Goal: Task Accomplishment & Management: Use online tool/utility

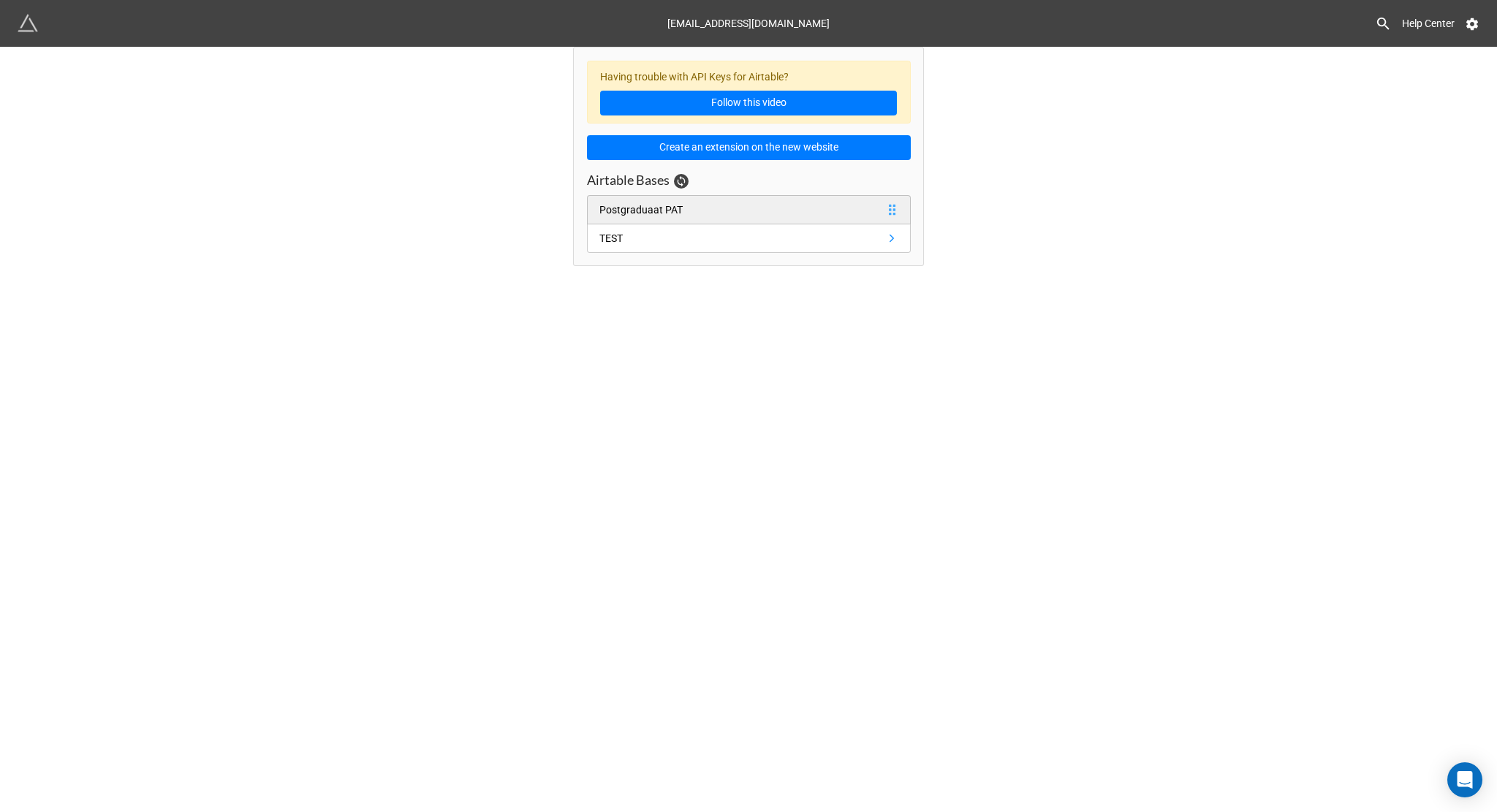
click at [667, 206] on div "Postgraduaat PAT" at bounding box center [641, 210] width 83 height 16
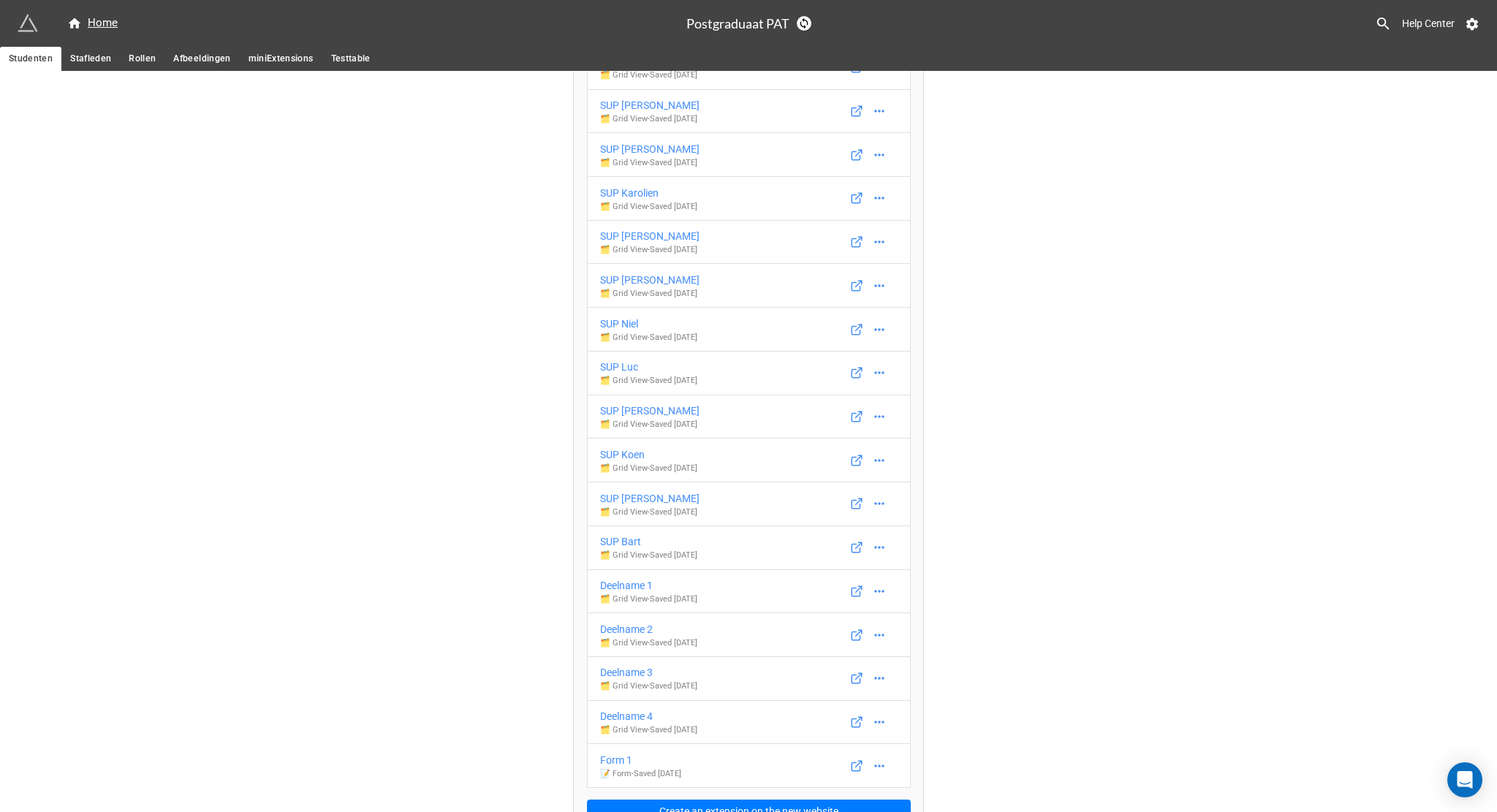
scroll to position [232, 0]
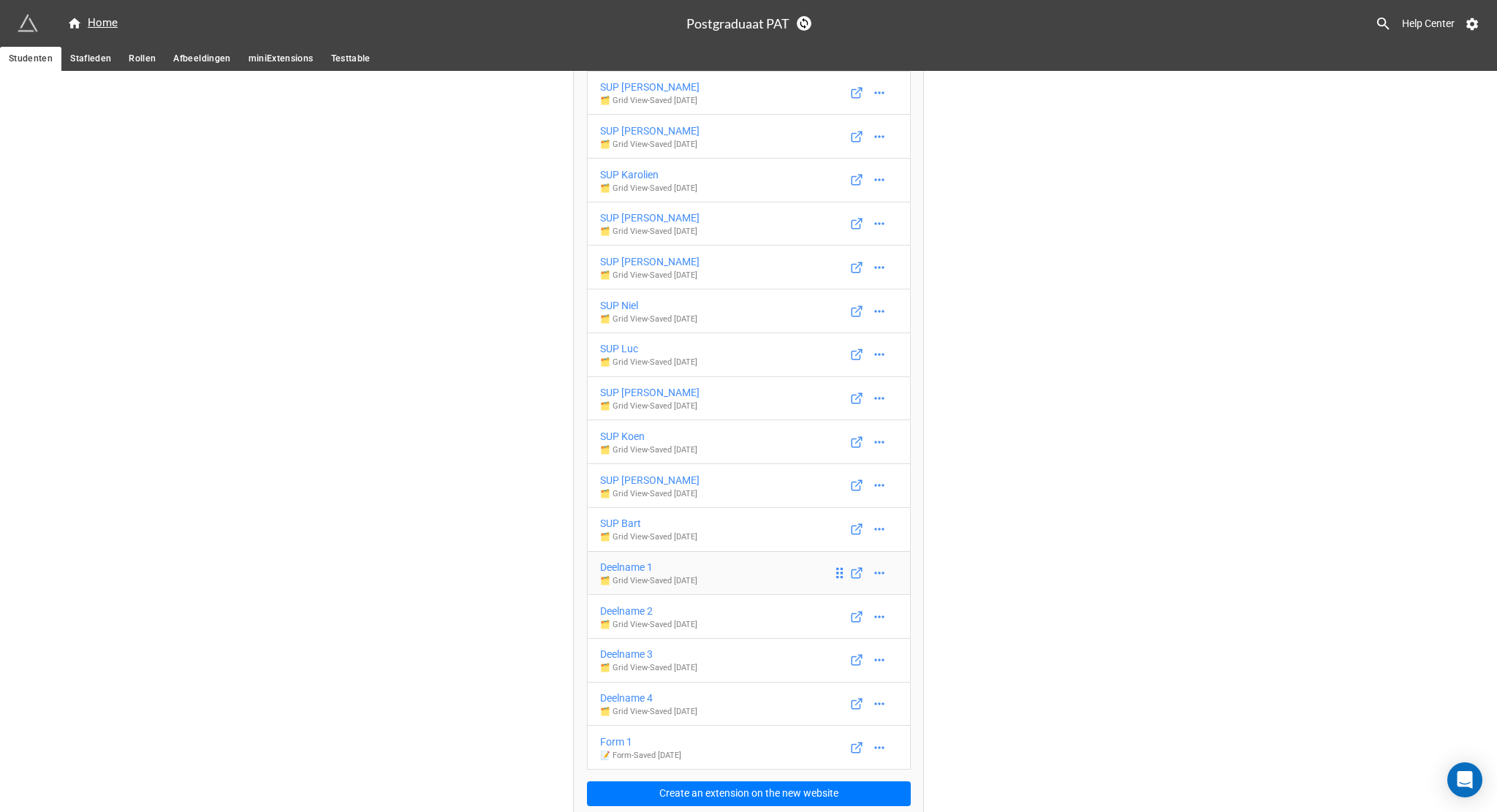
click at [625, 561] on div "Deelname 1" at bounding box center [648, 567] width 97 height 16
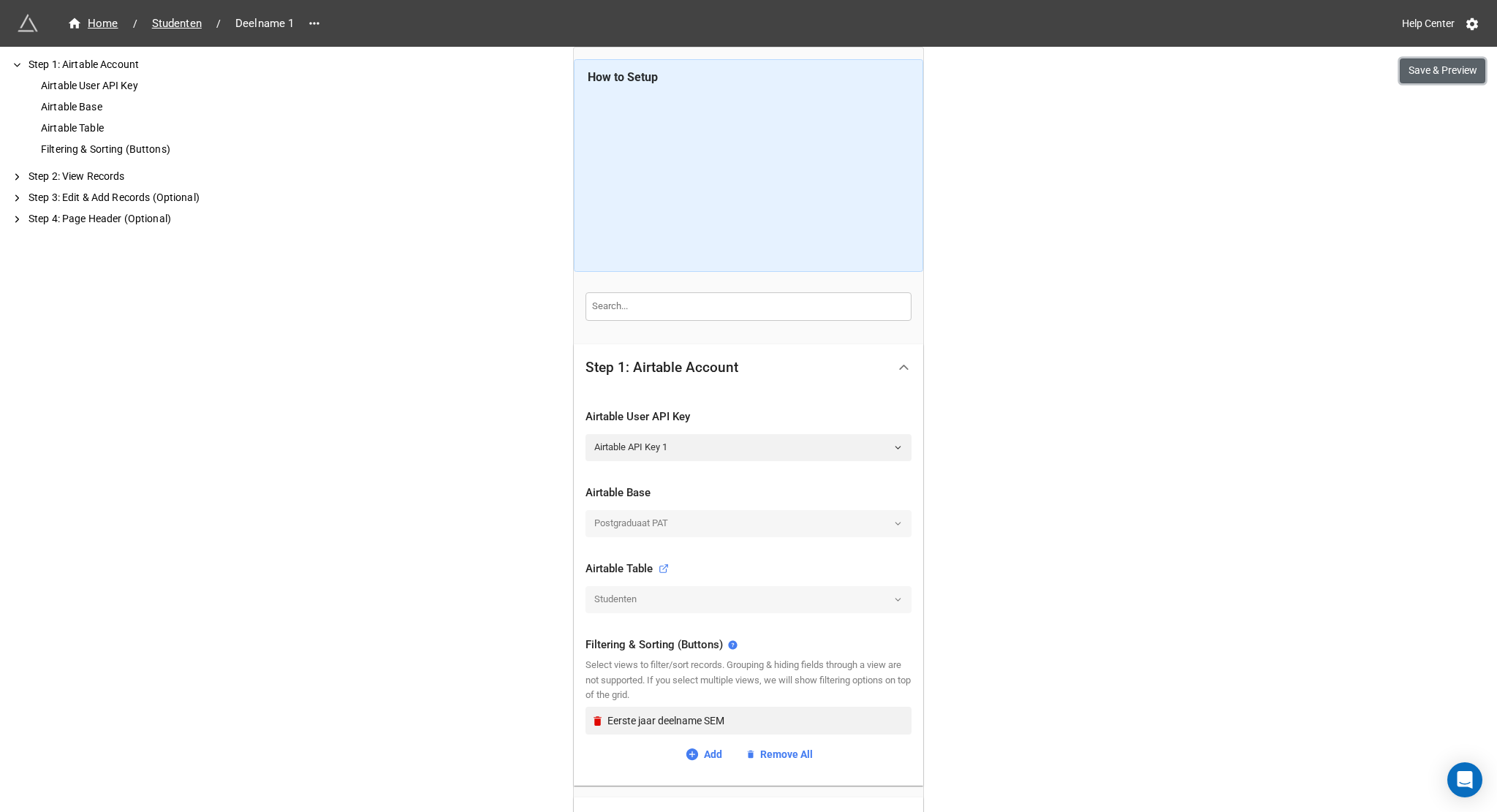
click at [1422, 67] on button "Save & Preview" at bounding box center [1442, 71] width 86 height 24
click at [185, 24] on span "Studenten" at bounding box center [176, 24] width 67 height 17
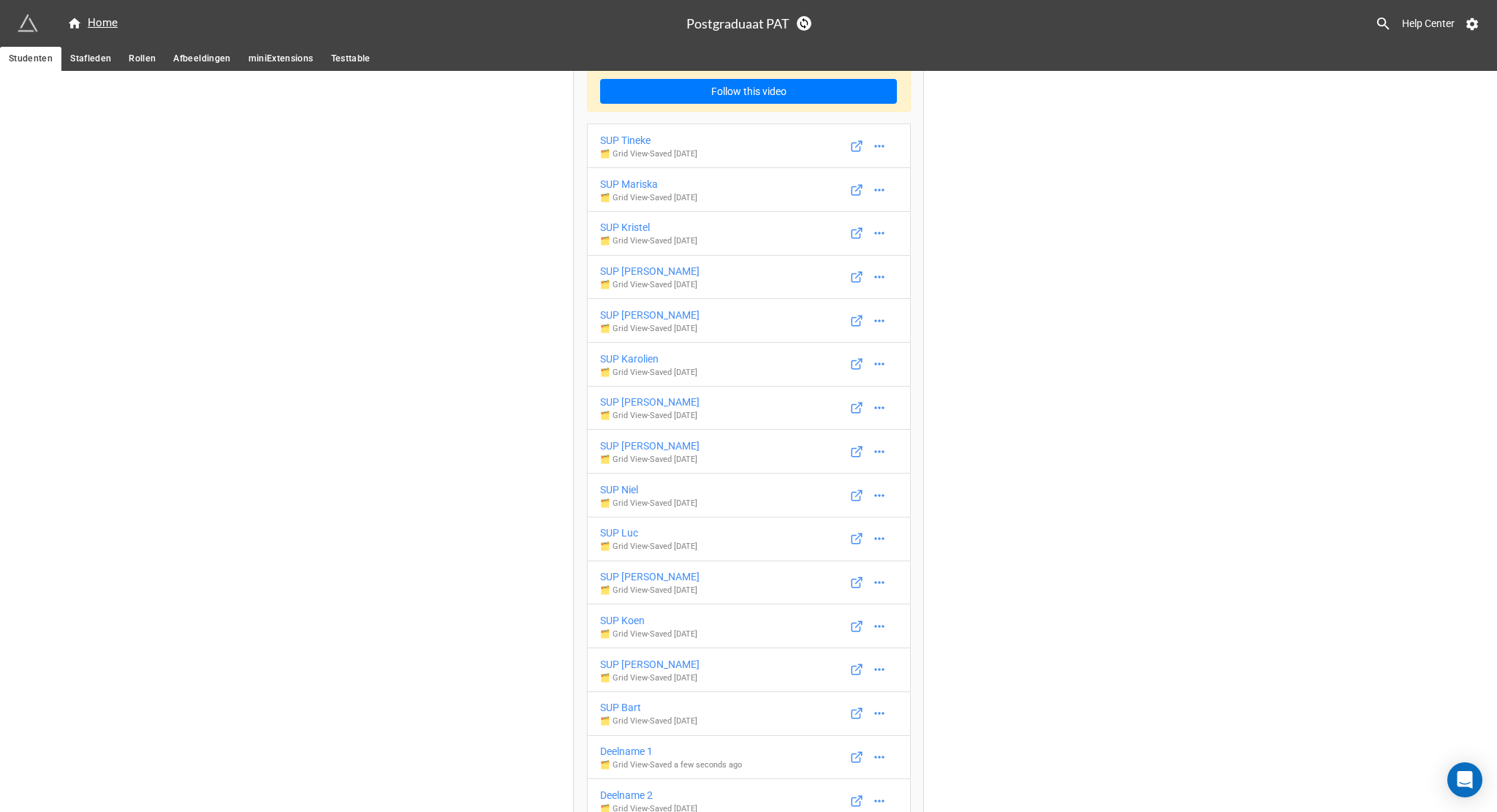
scroll to position [232, 0]
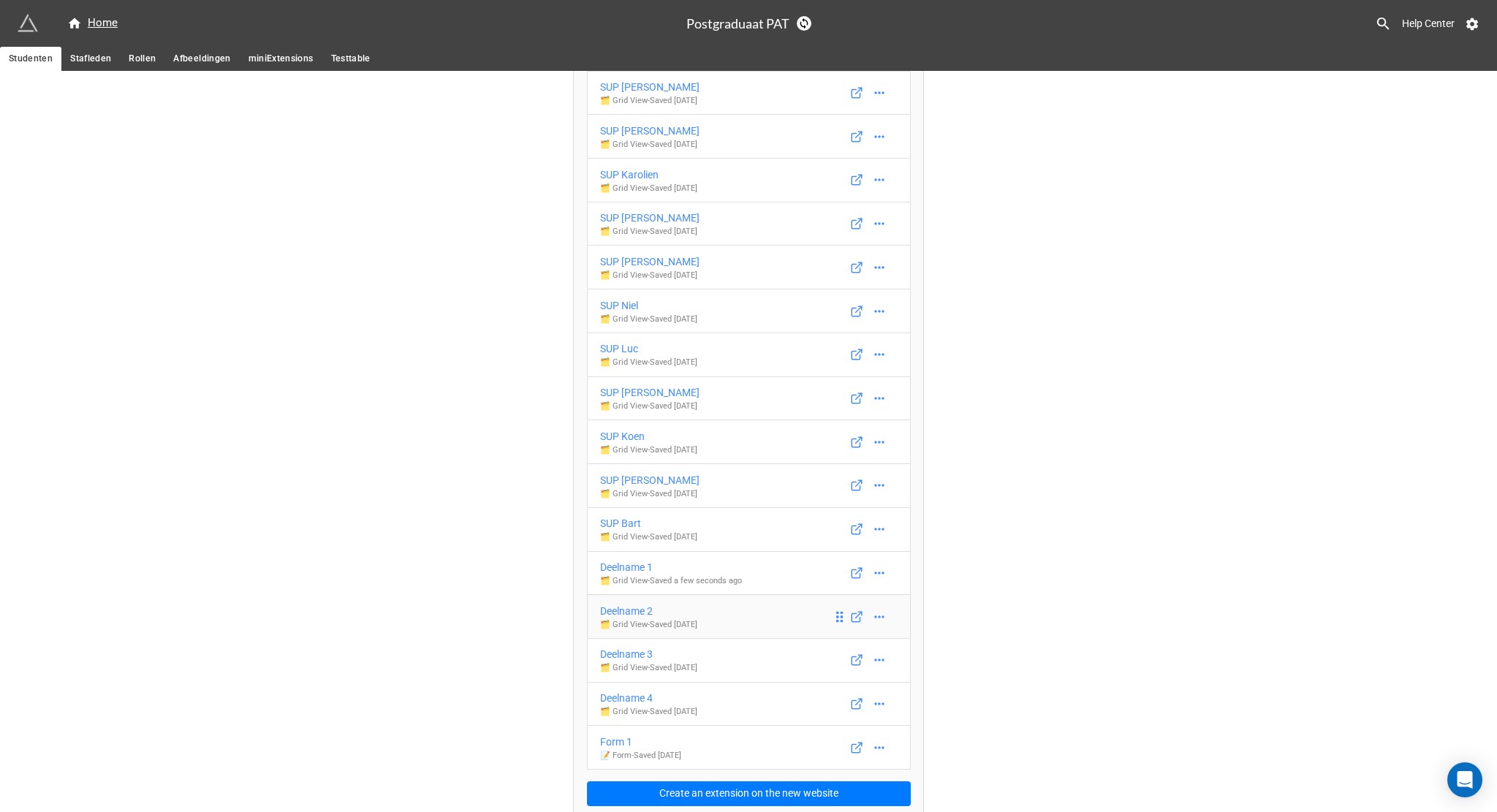
click at [632, 604] on div "Deelname 2" at bounding box center [648, 611] width 97 height 16
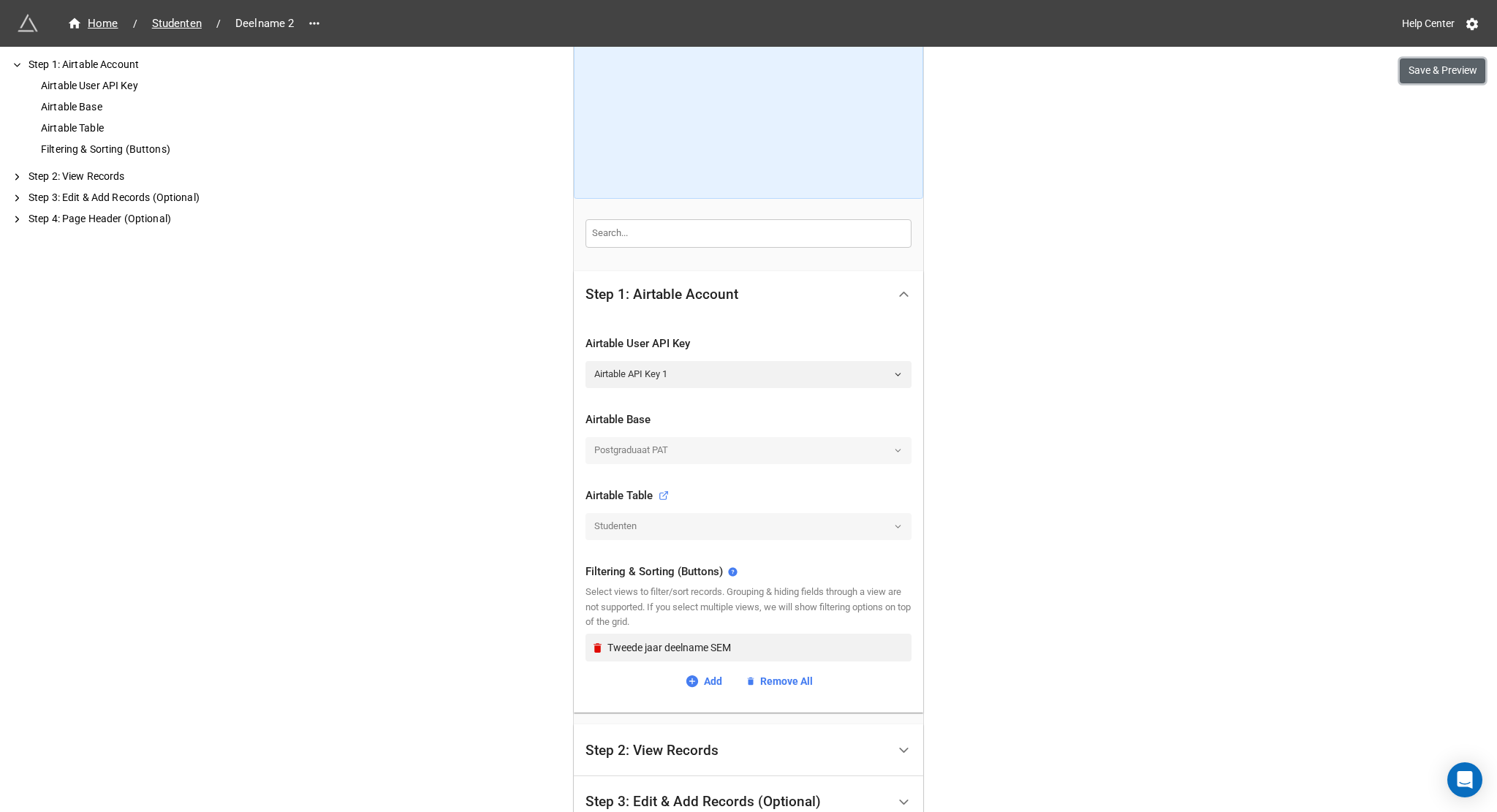
click at [1441, 69] on button "Save & Preview" at bounding box center [1442, 71] width 86 height 24
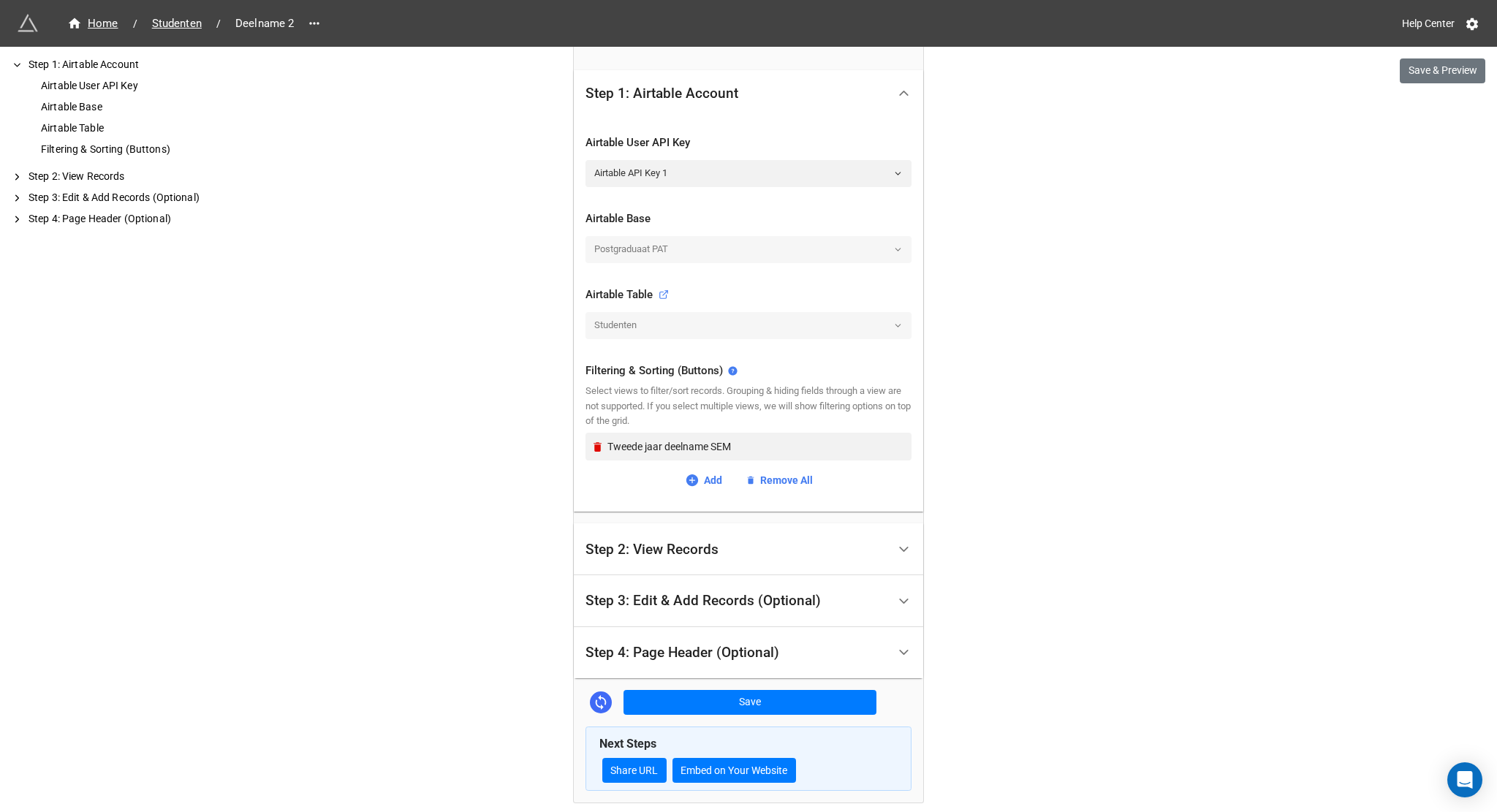
scroll to position [334, 0]
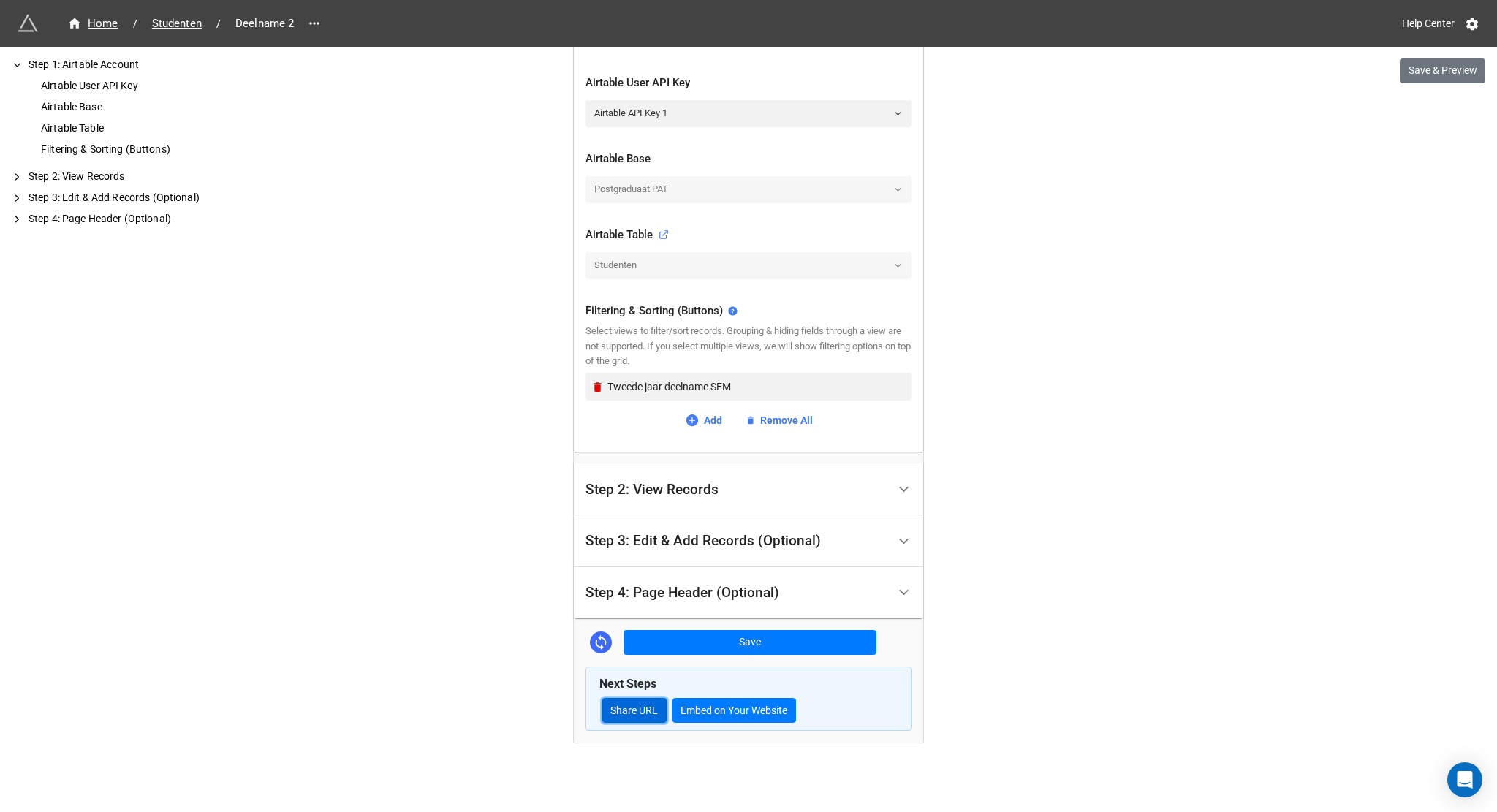
click at [630, 708] on link "Share URL" at bounding box center [634, 710] width 64 height 24
click at [723, 708] on button "Embed on Your Website" at bounding box center [734, 710] width 123 height 24
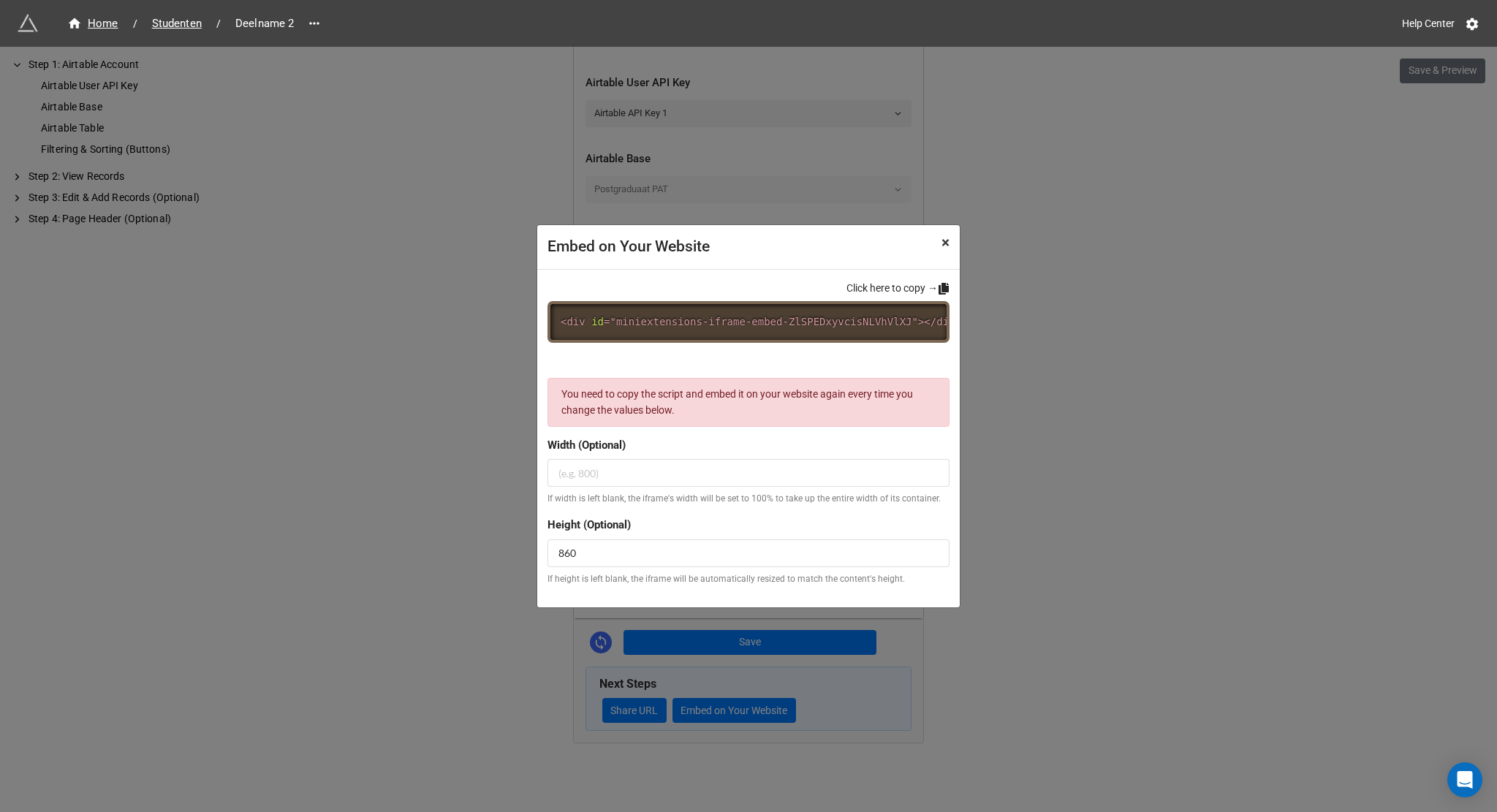
click at [943, 239] on span "×" at bounding box center [945, 242] width 8 height 17
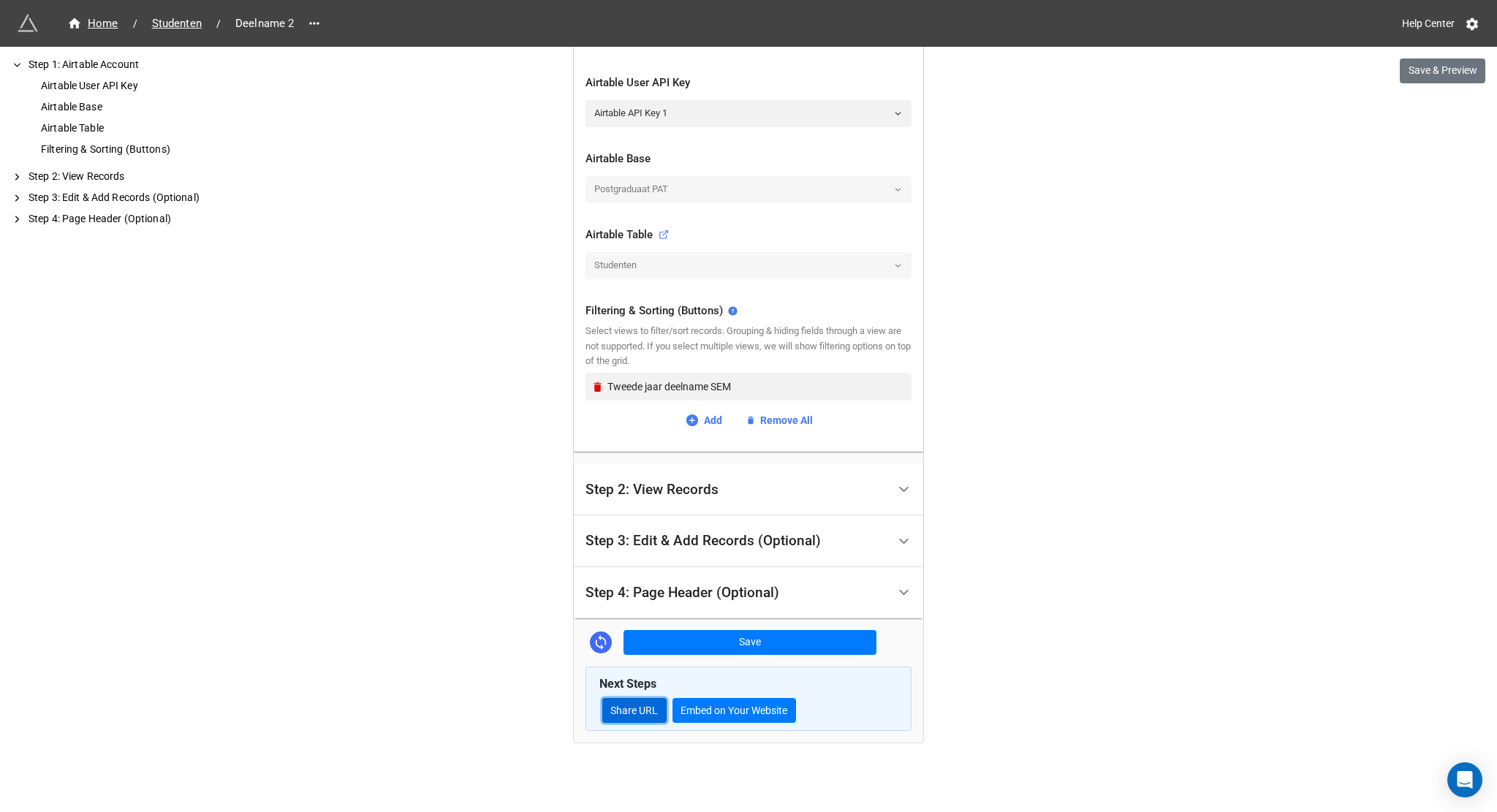
click at [632, 703] on link "Share URL" at bounding box center [634, 710] width 64 height 24
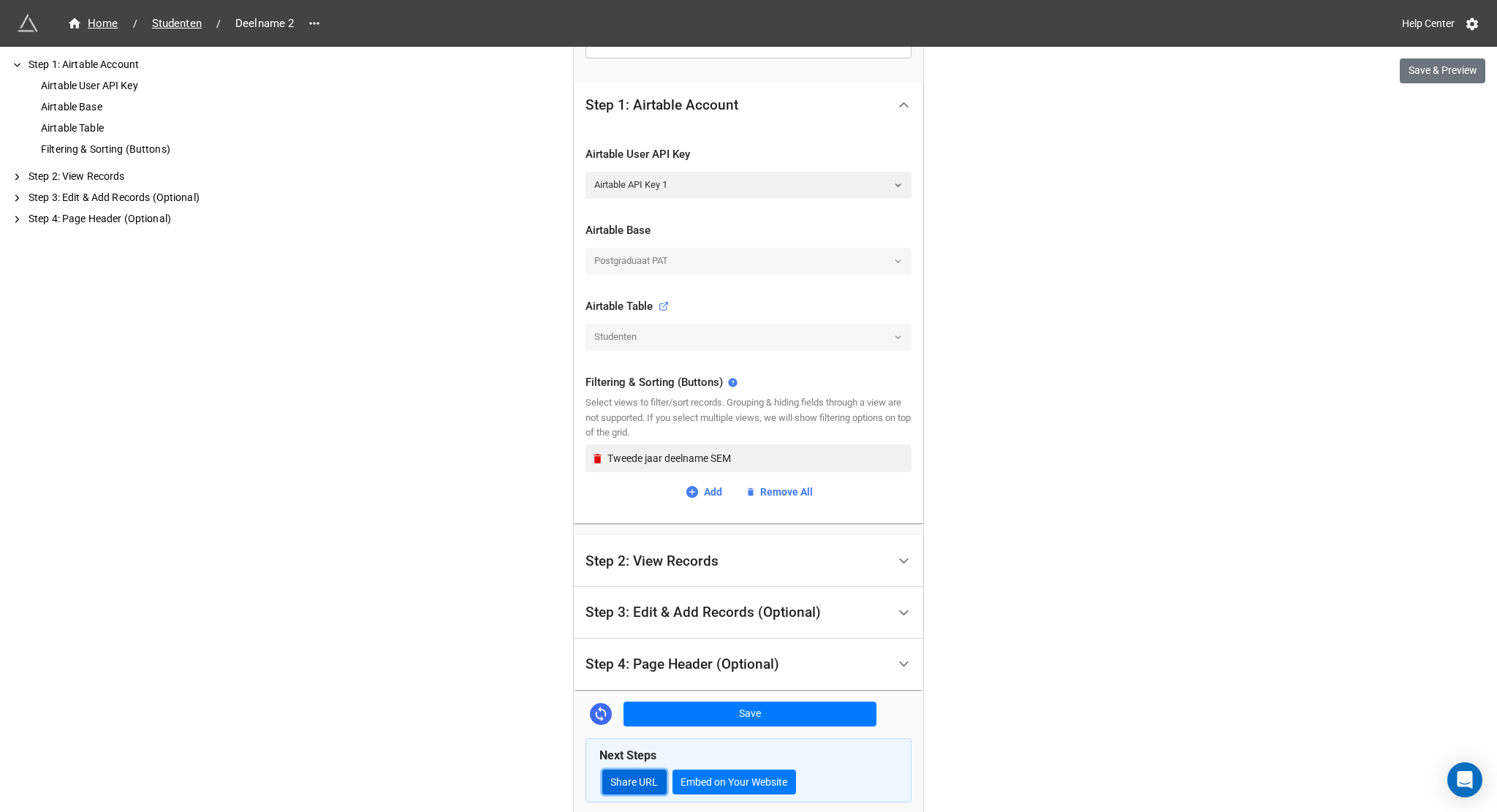
scroll to position [261, 0]
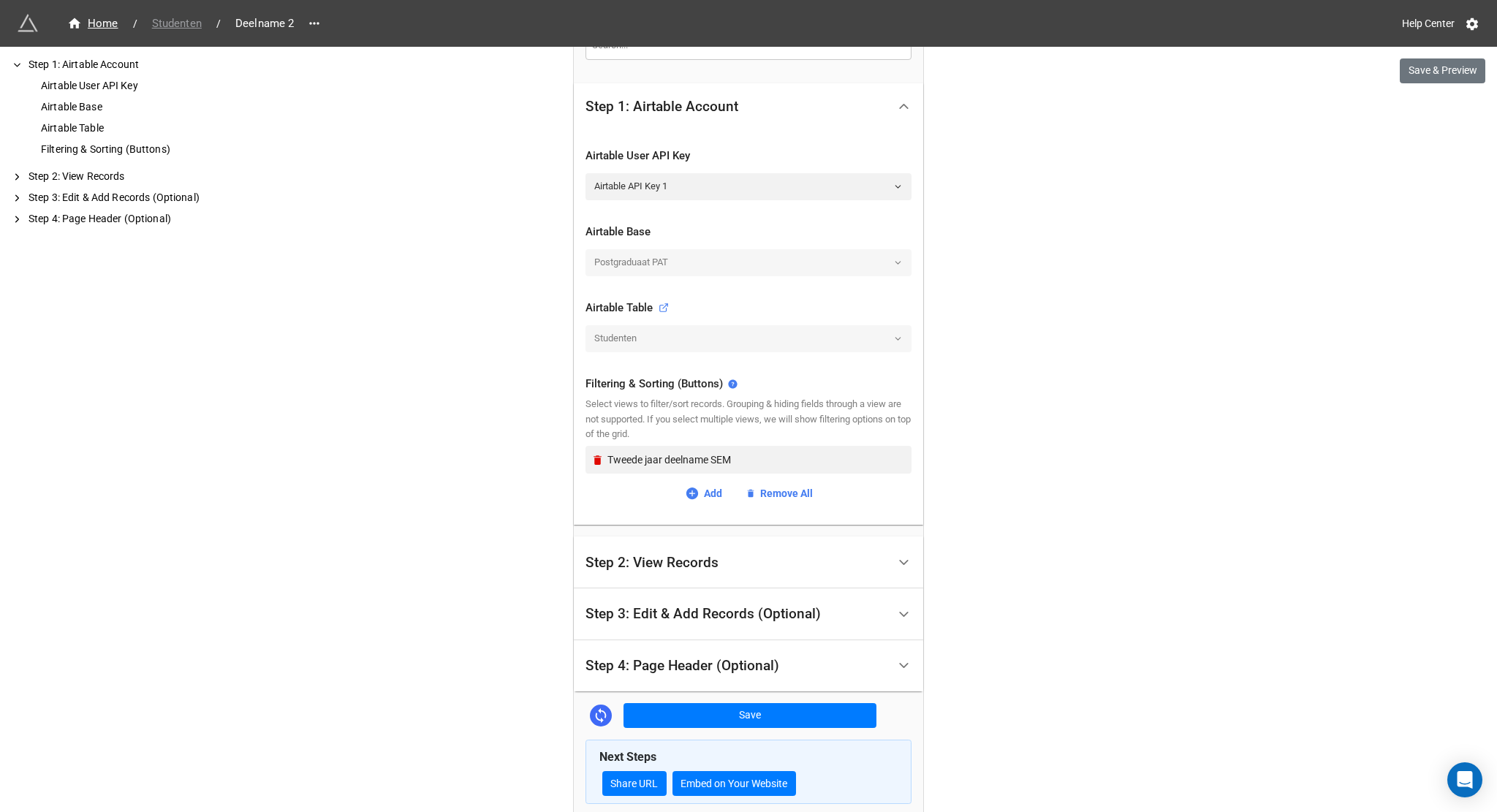
click at [179, 23] on span "Studenten" at bounding box center [176, 24] width 67 height 17
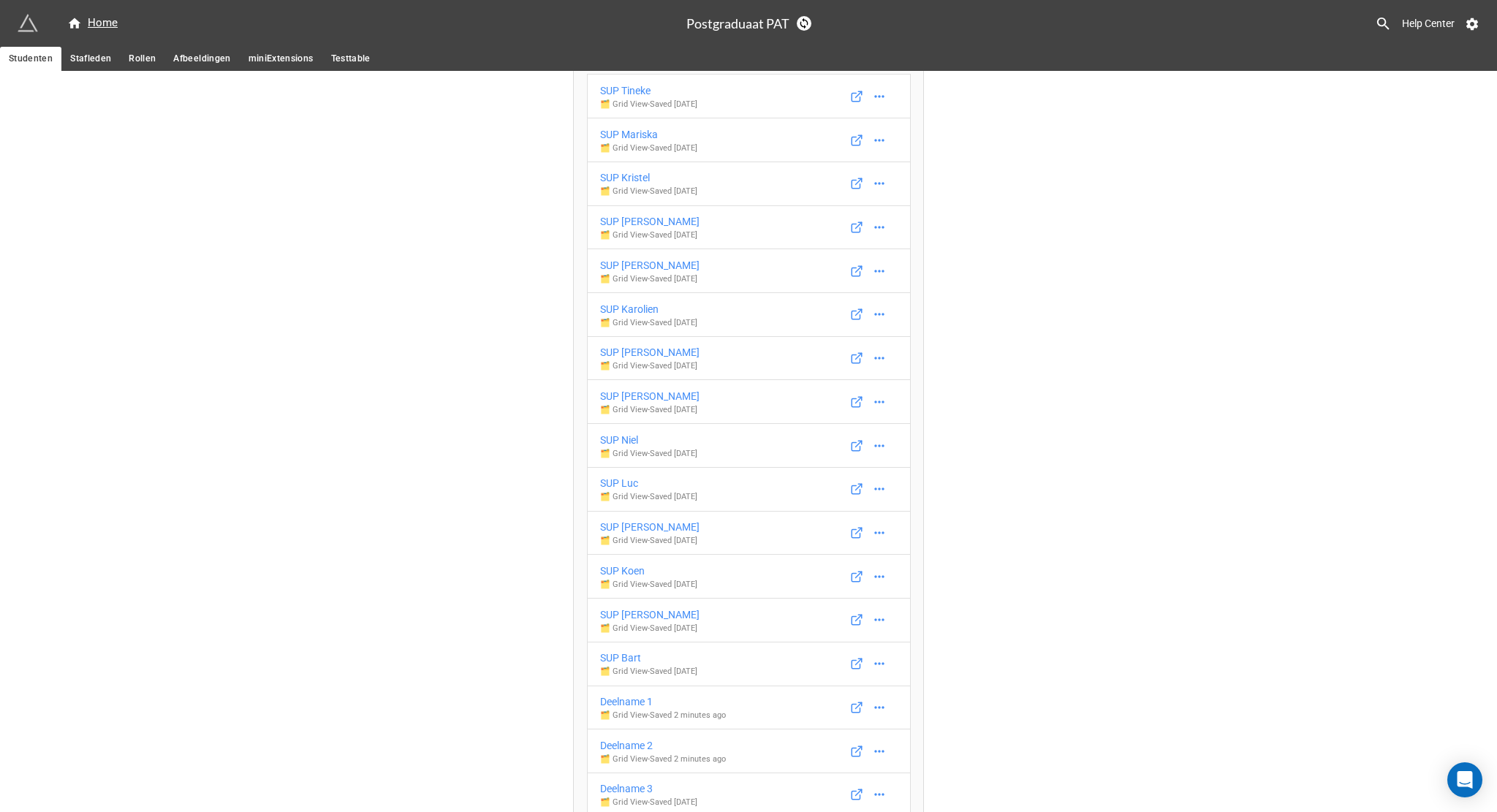
scroll to position [232, 0]
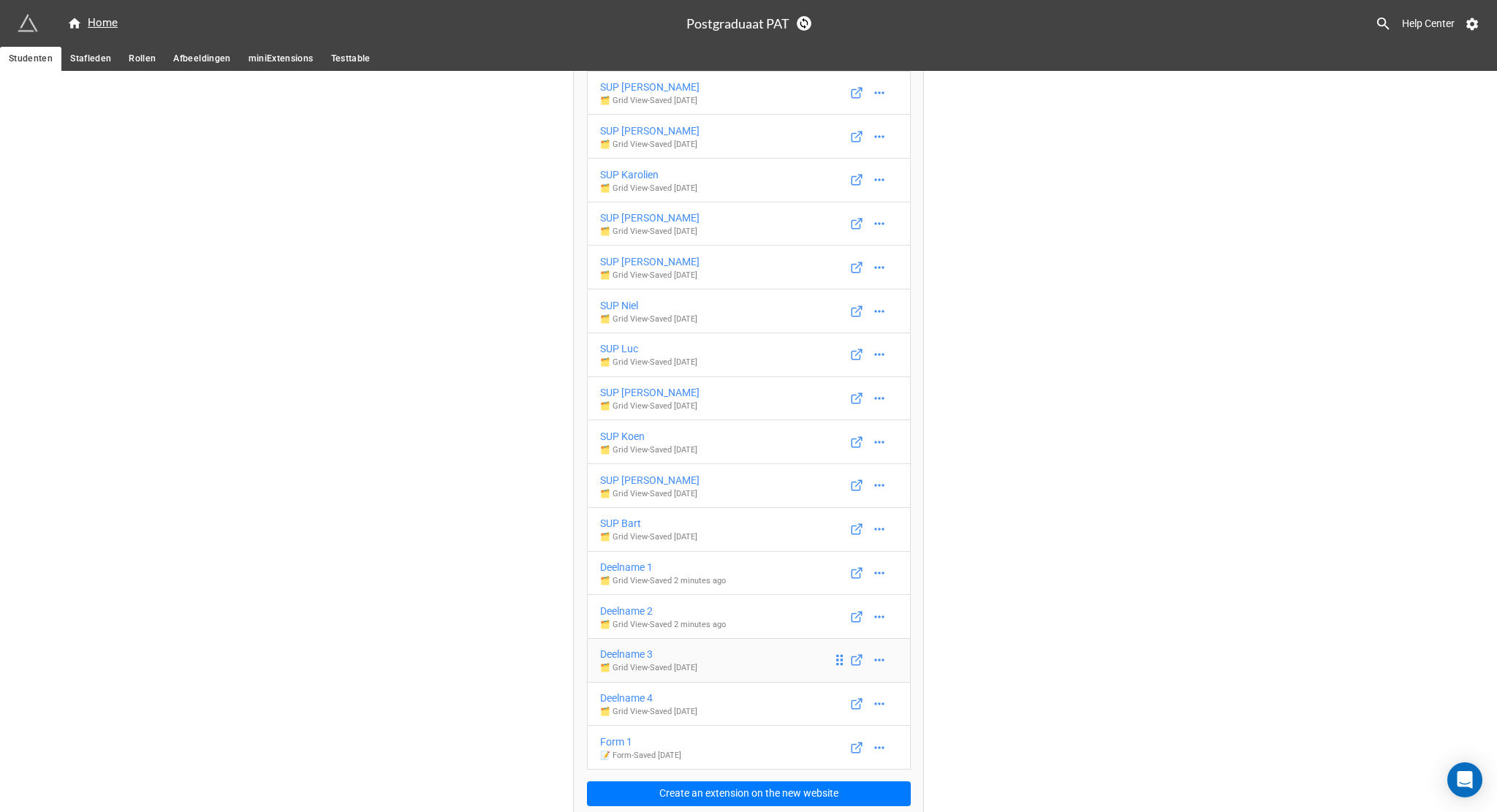
click at [633, 648] on div "Deelname 3" at bounding box center [648, 654] width 97 height 16
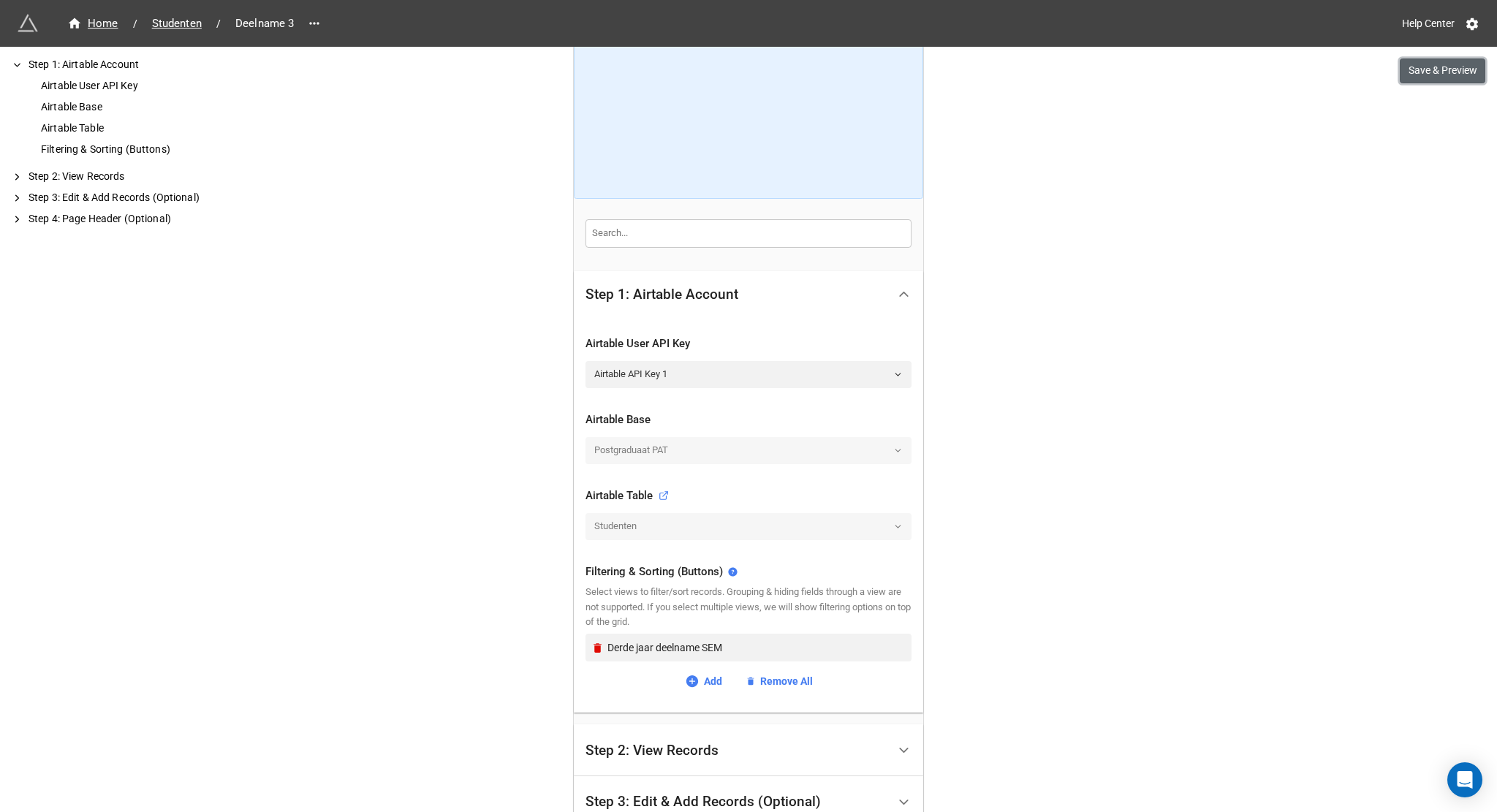
click at [1428, 71] on button "Save & Preview" at bounding box center [1442, 71] width 86 height 24
click at [180, 27] on span "Studenten" at bounding box center [176, 24] width 67 height 17
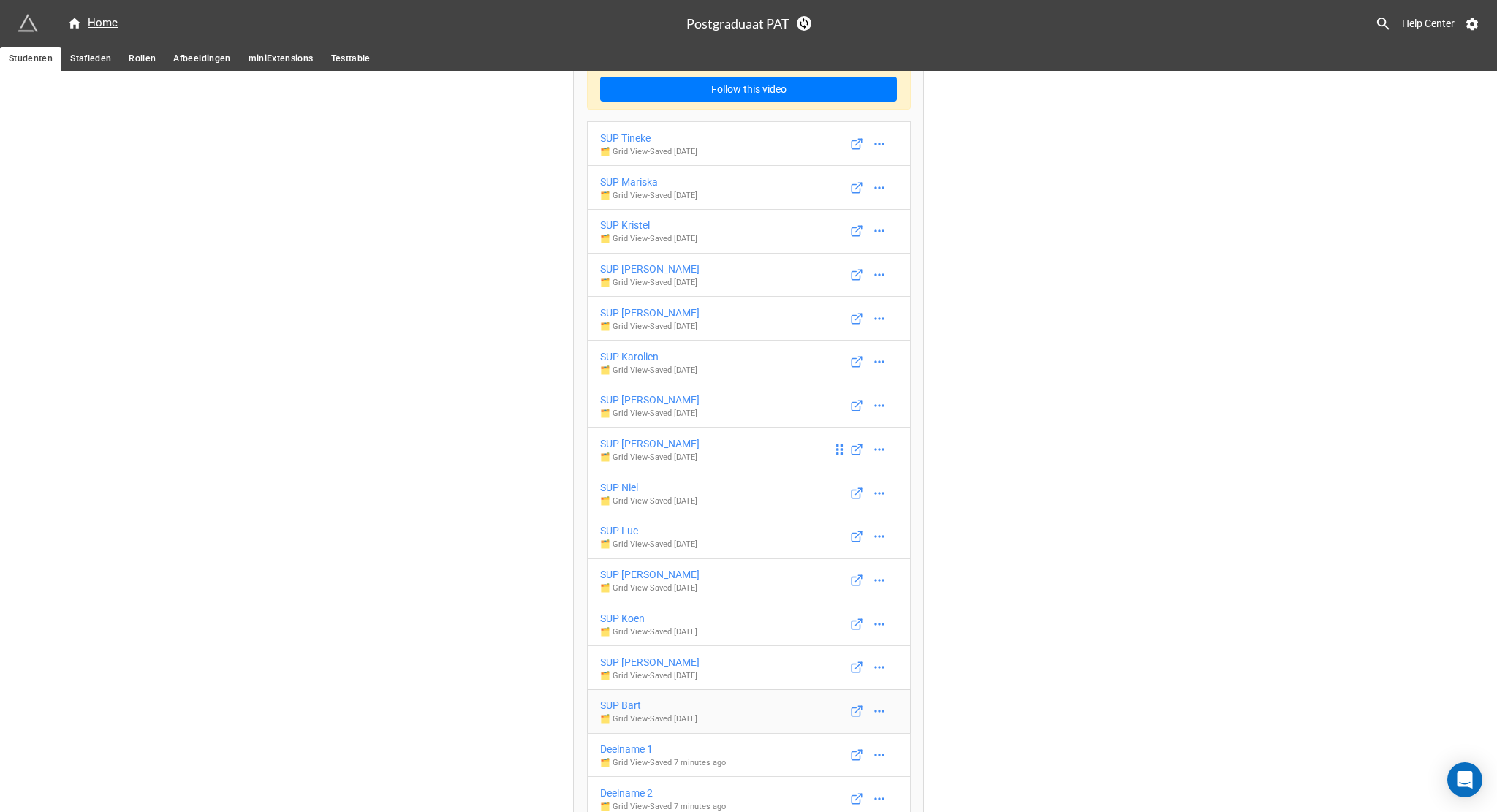
scroll to position [232, 0]
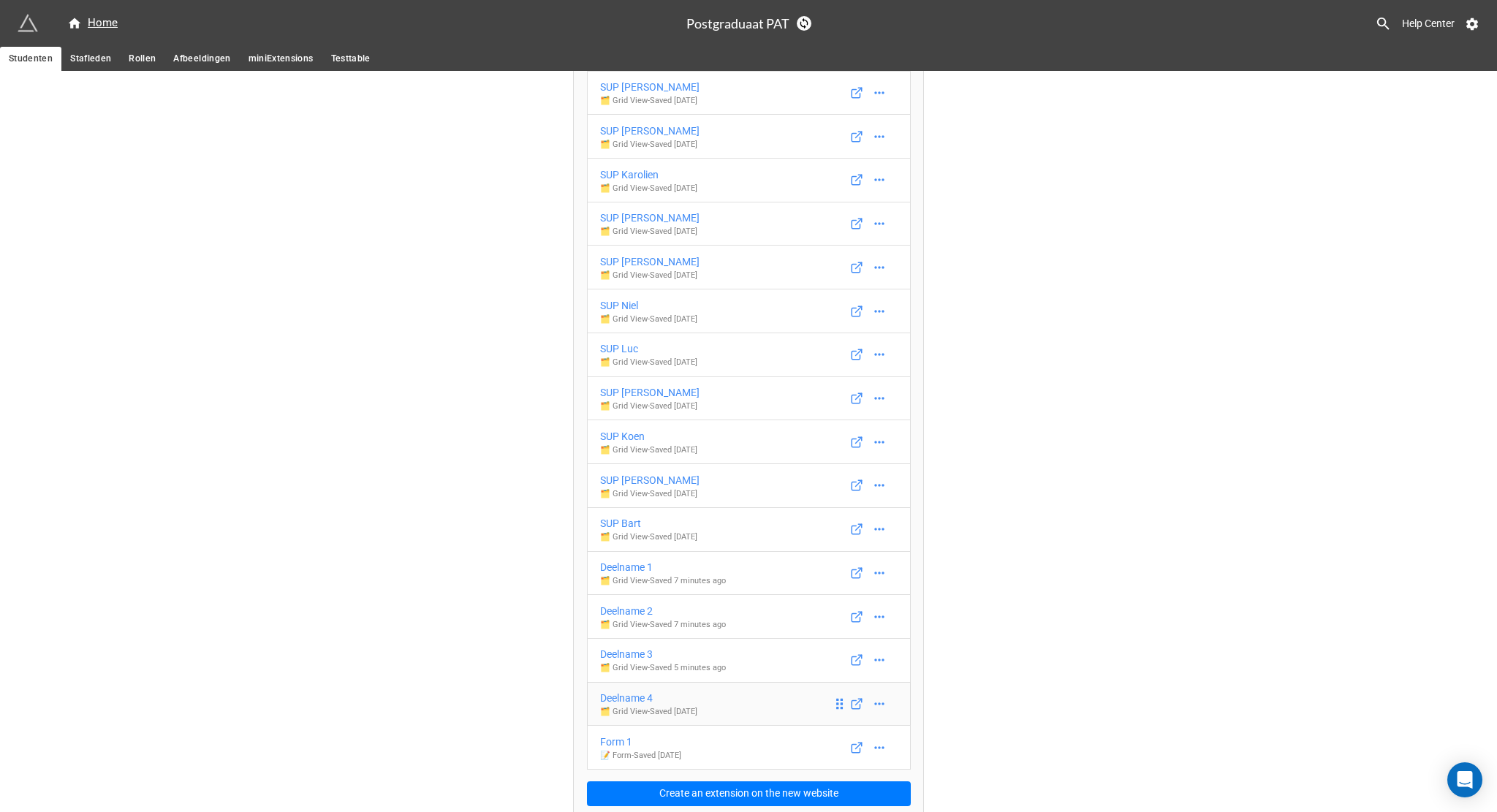
click at [636, 691] on div "Deelname 4" at bounding box center [648, 698] width 97 height 16
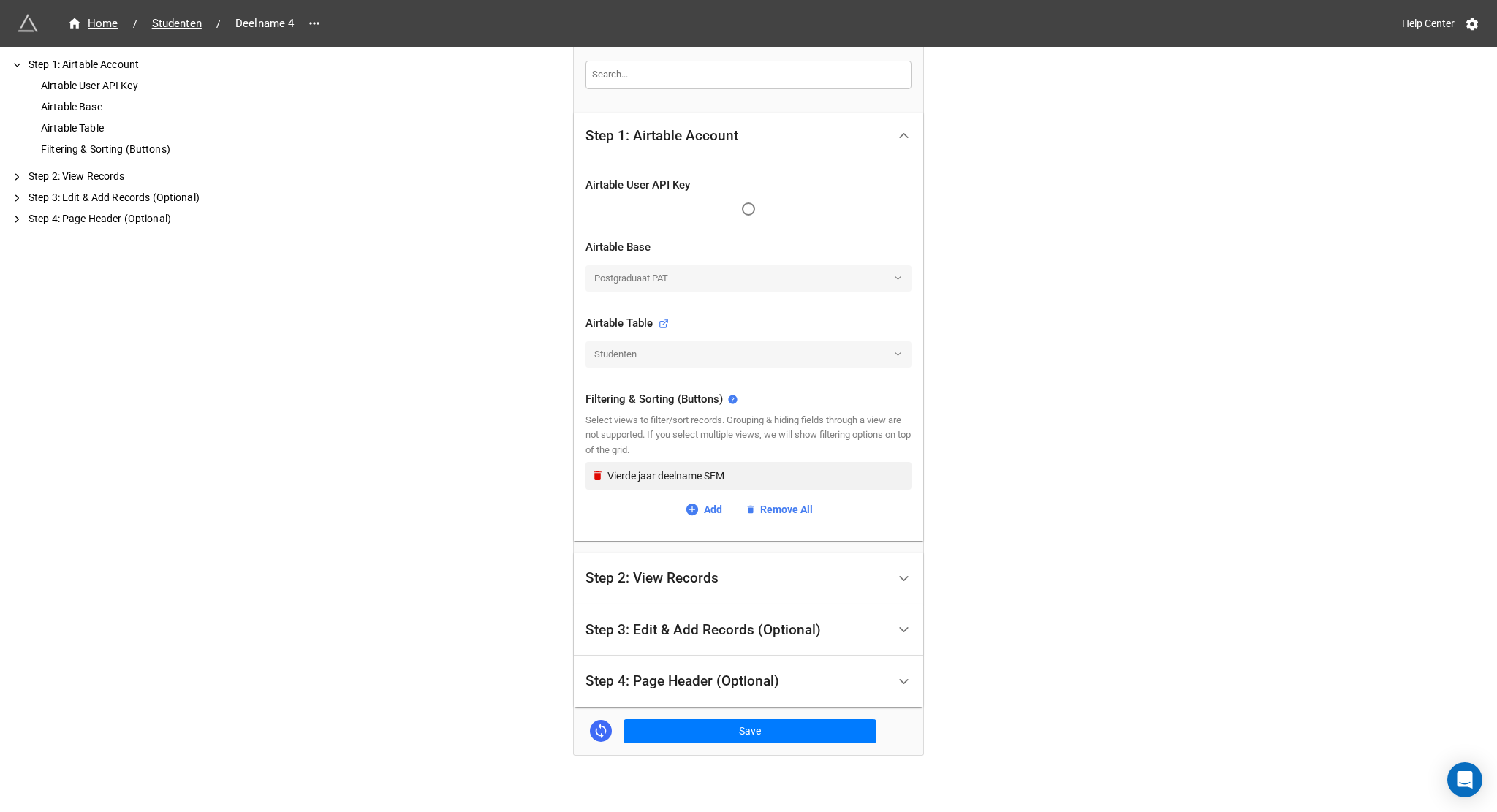
scroll to position [73, 0]
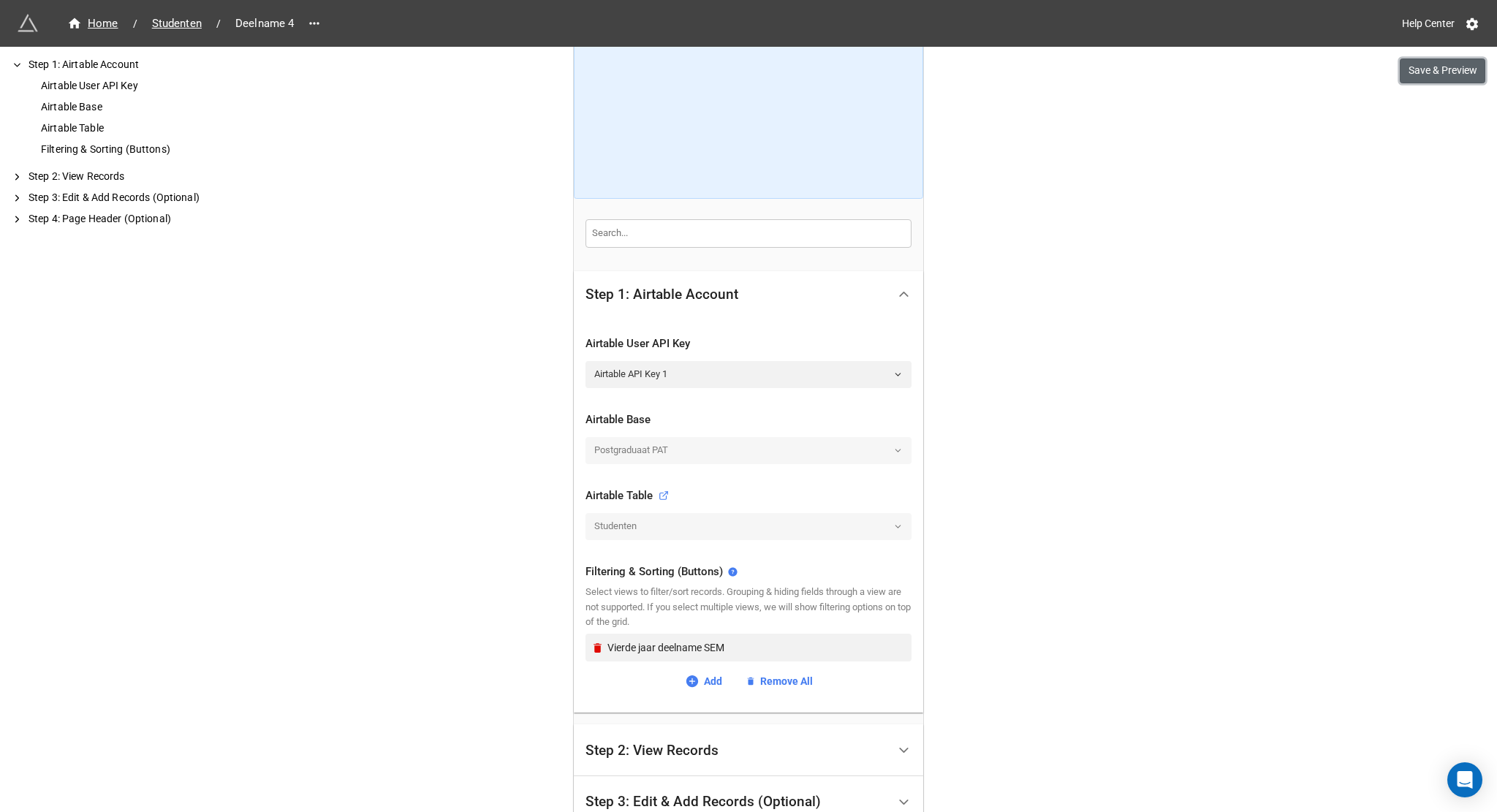
click at [1433, 68] on button "Save & Preview" at bounding box center [1442, 71] width 86 height 24
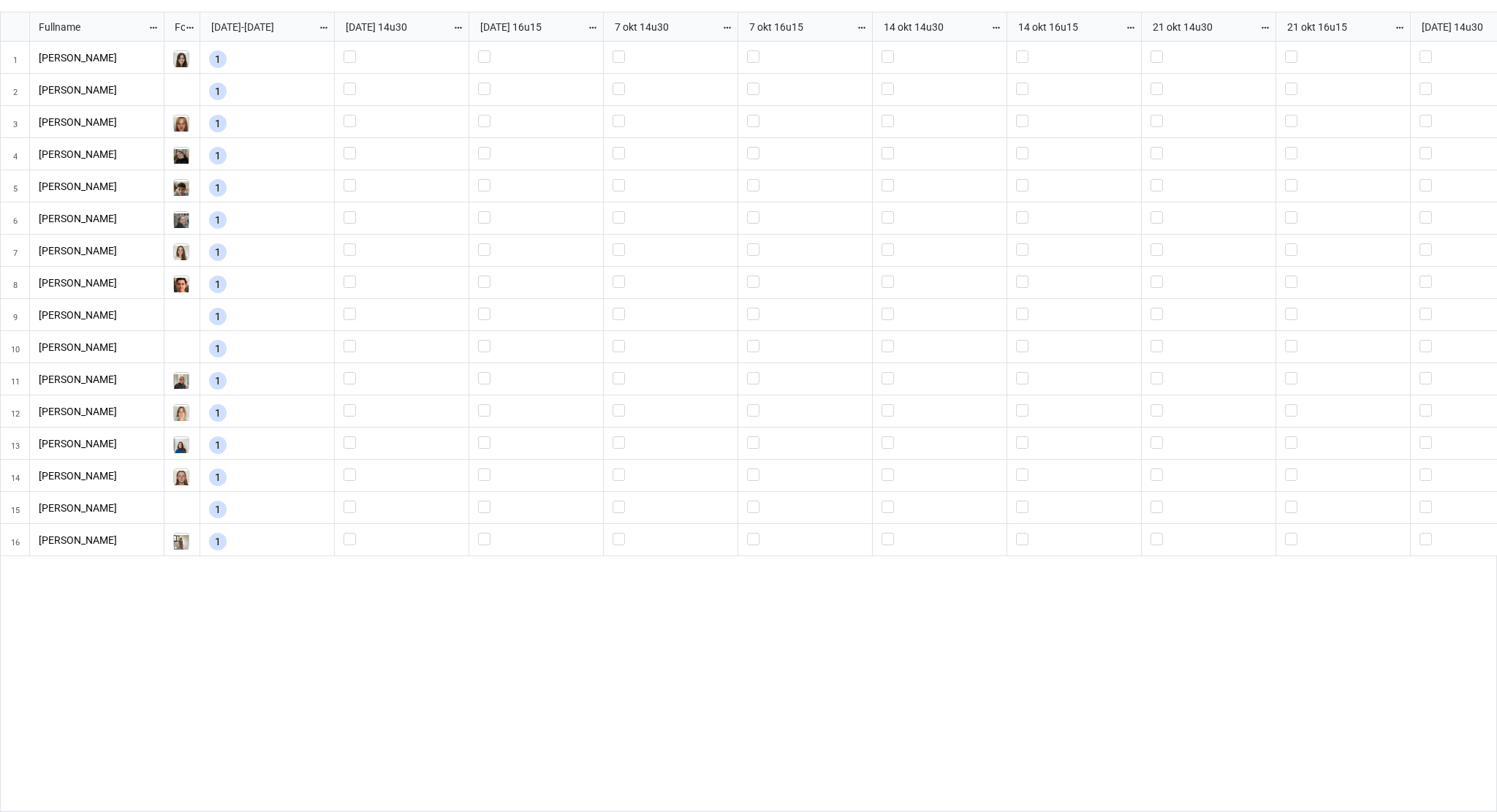
scroll to position [792, 1488]
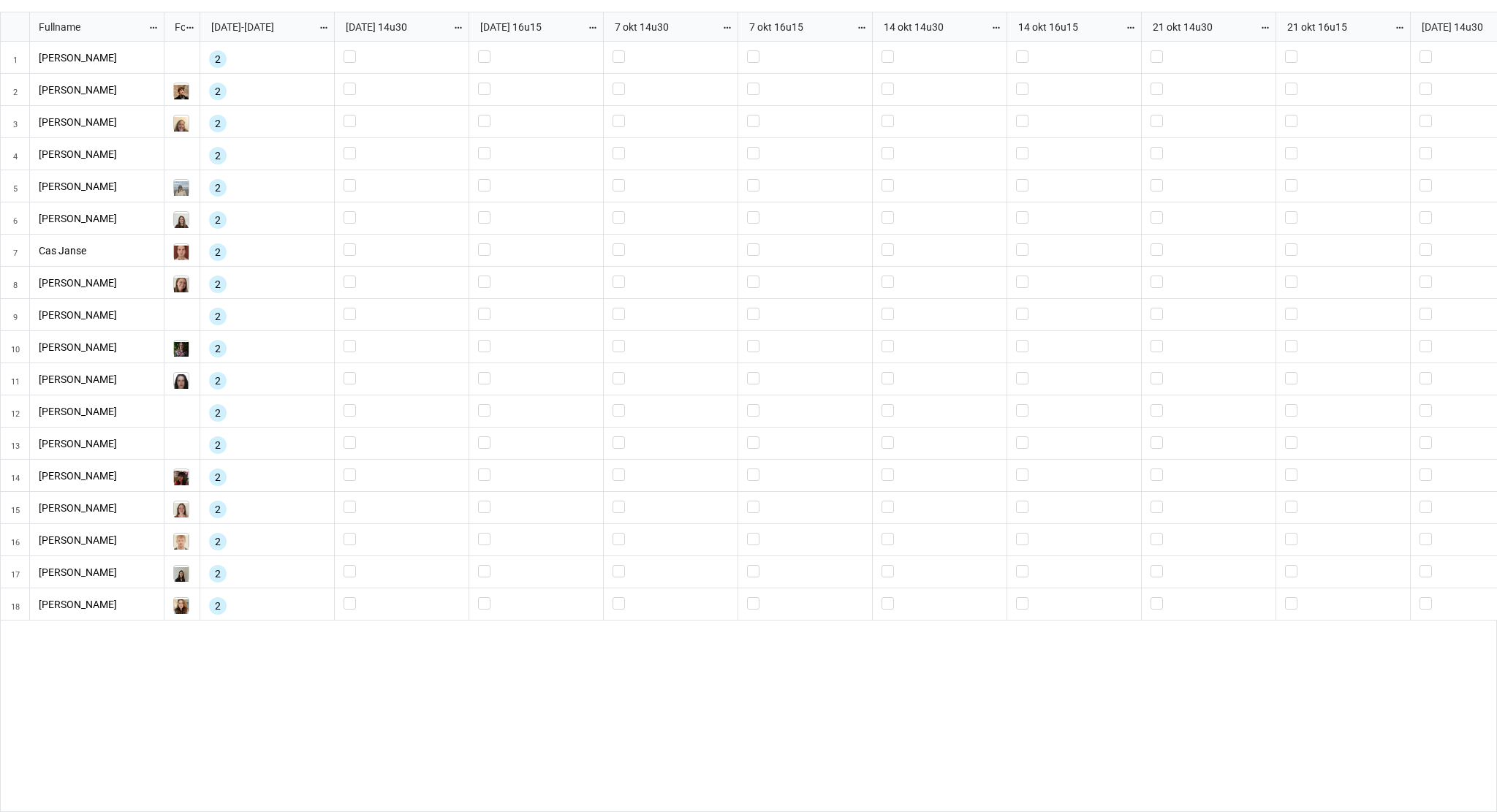
scroll to position [792, 1488]
click at [549, 175] on div "grid" at bounding box center [536, 186] width 135 height 32
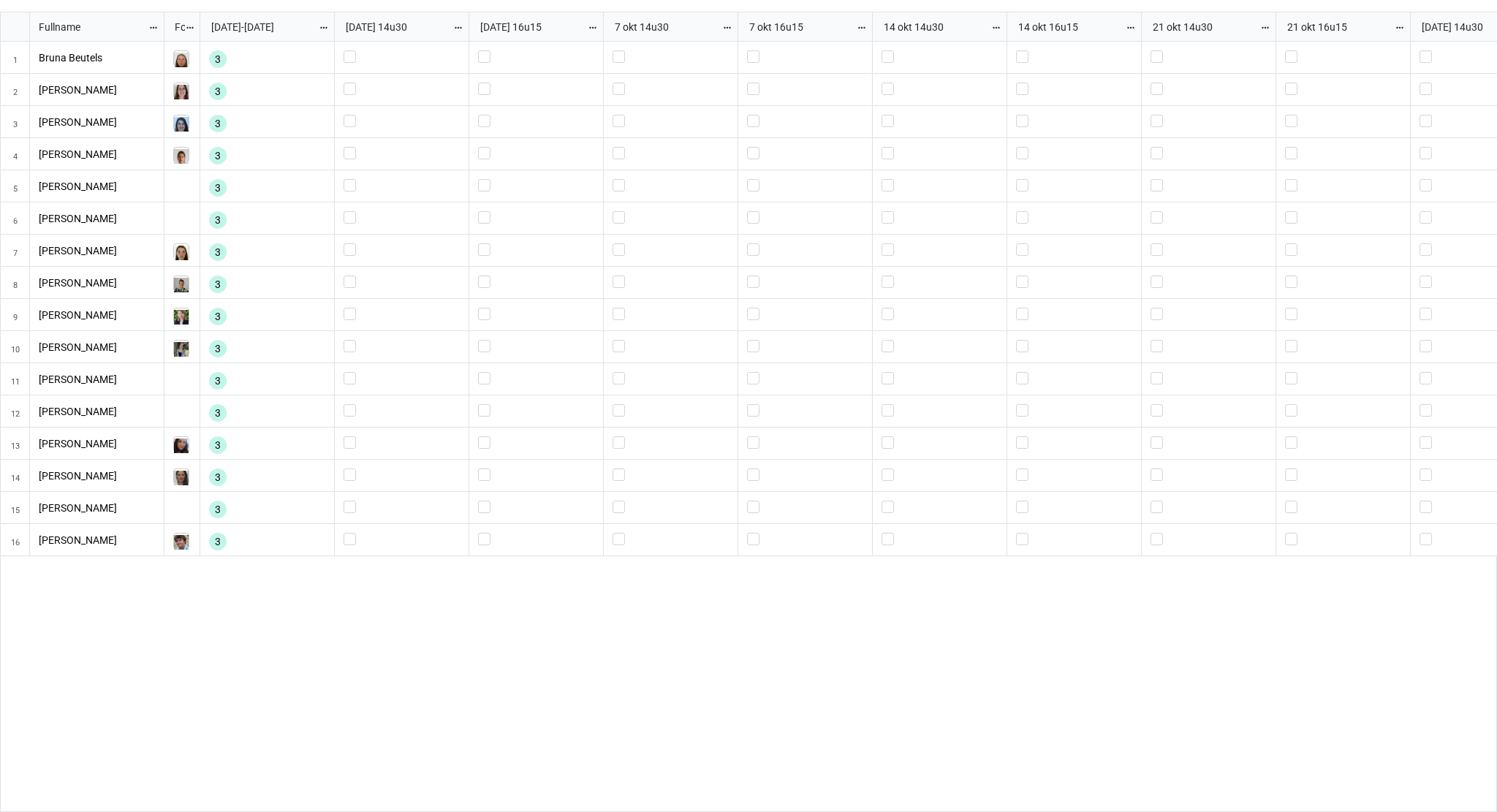
scroll to position [792, 1488]
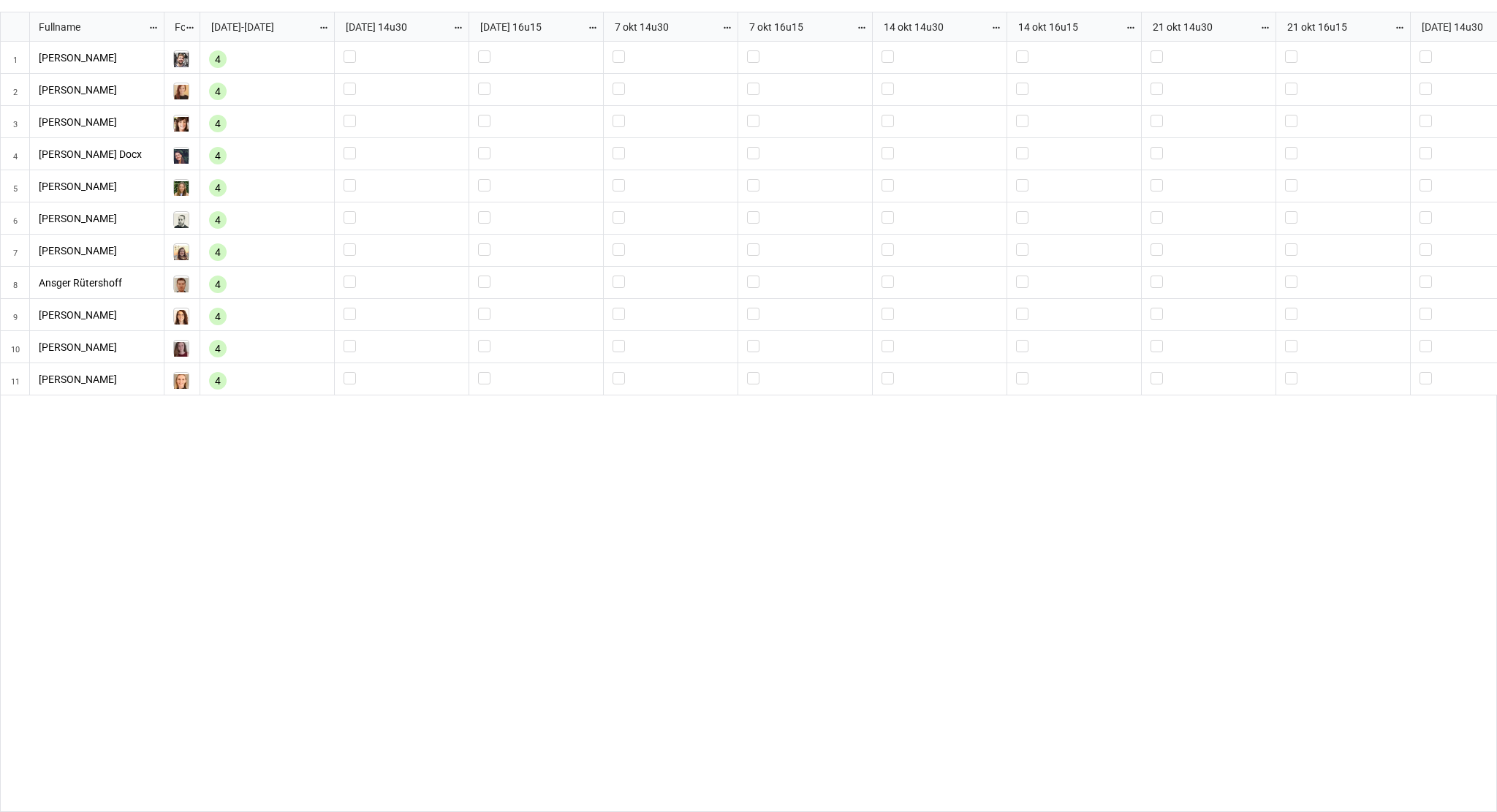
scroll to position [792, 1488]
